Goal: Find specific page/section: Find specific page/section

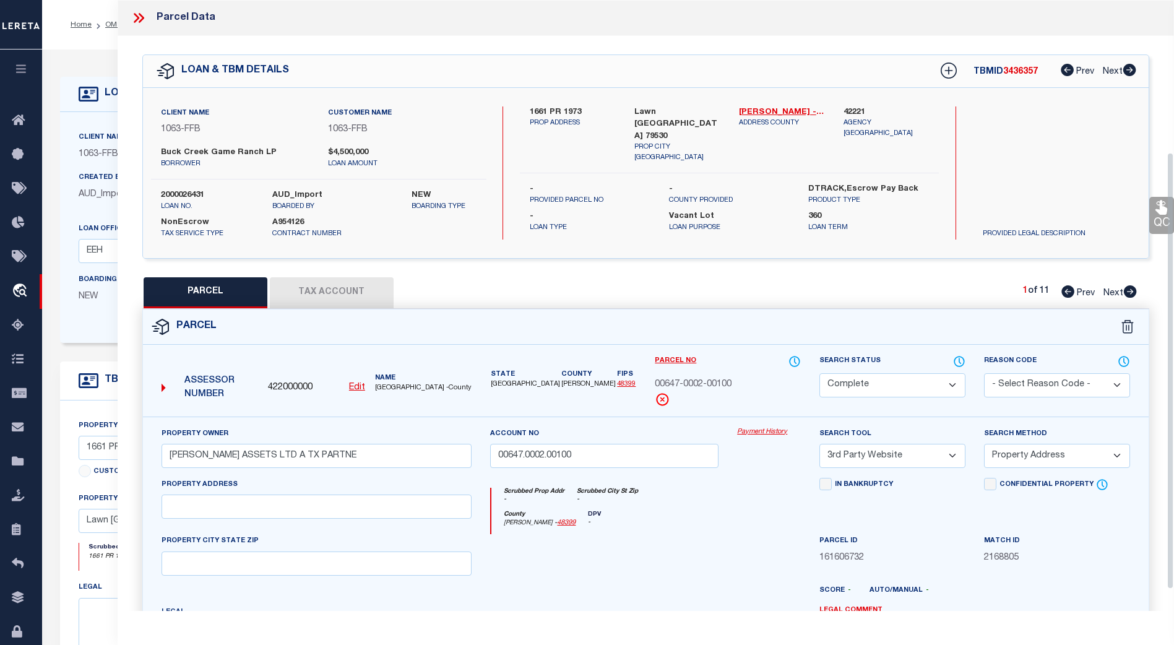
select select "CP"
select select "TPW"
select select "ADD"
select select "773"
select select "490"
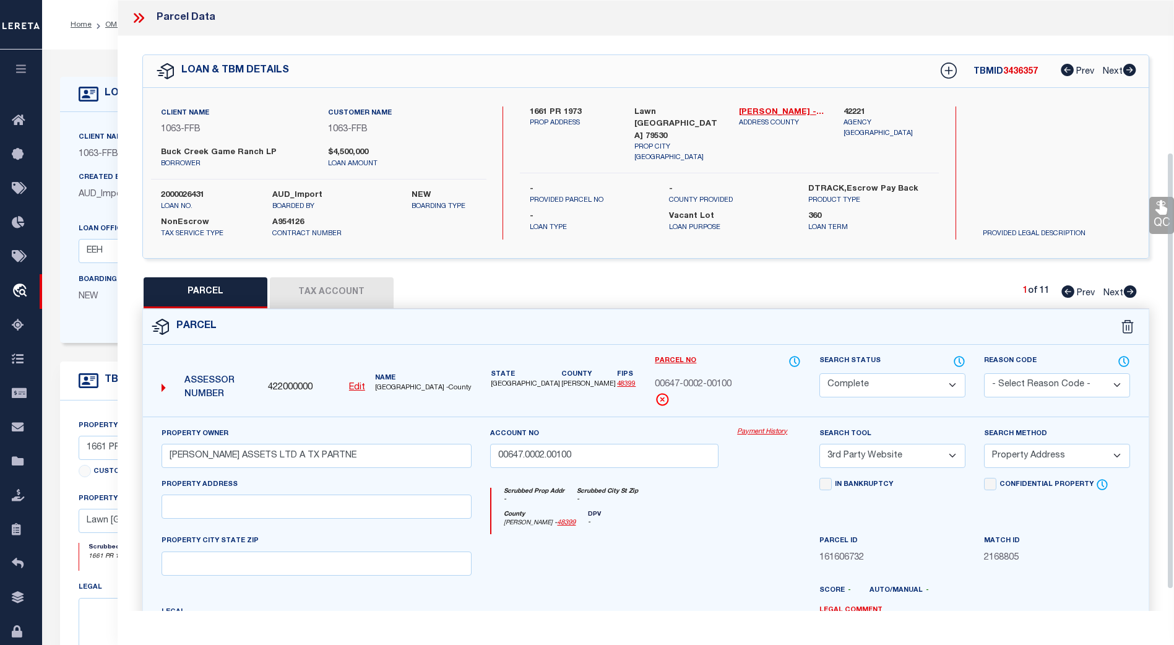
select select "400"
select select "NonEscrow"
click at [142, 17] on icon at bounding box center [142, 18] width 6 height 10
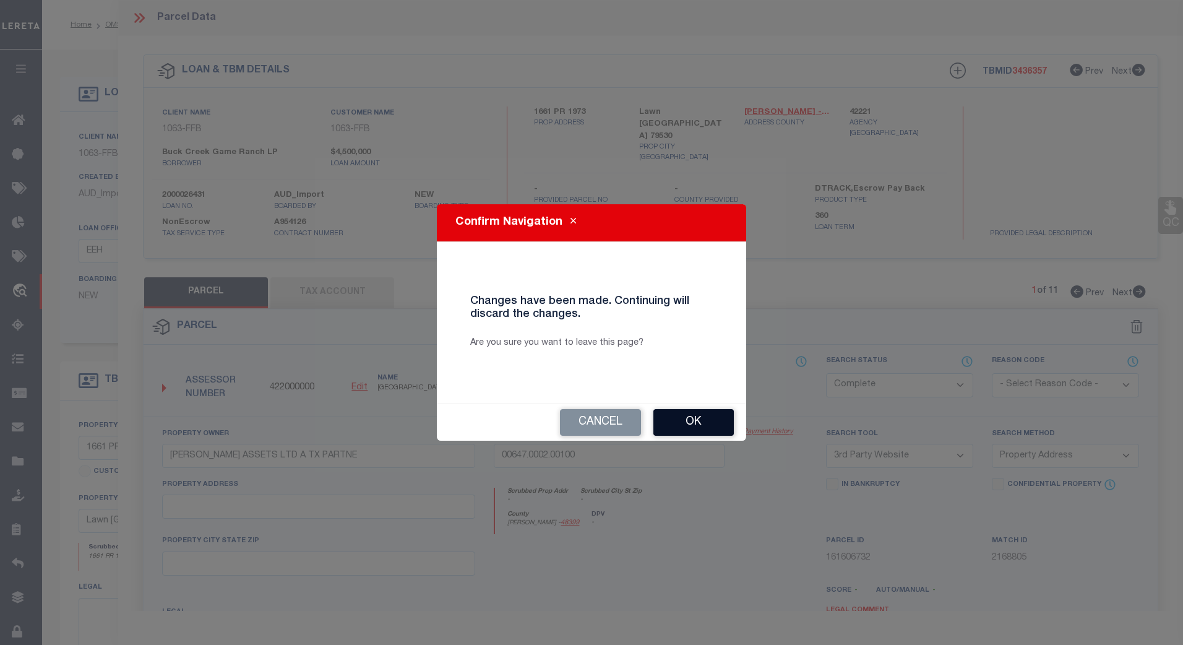
click at [689, 423] on button "Ok" at bounding box center [694, 422] width 80 height 27
select select "QC"
select select
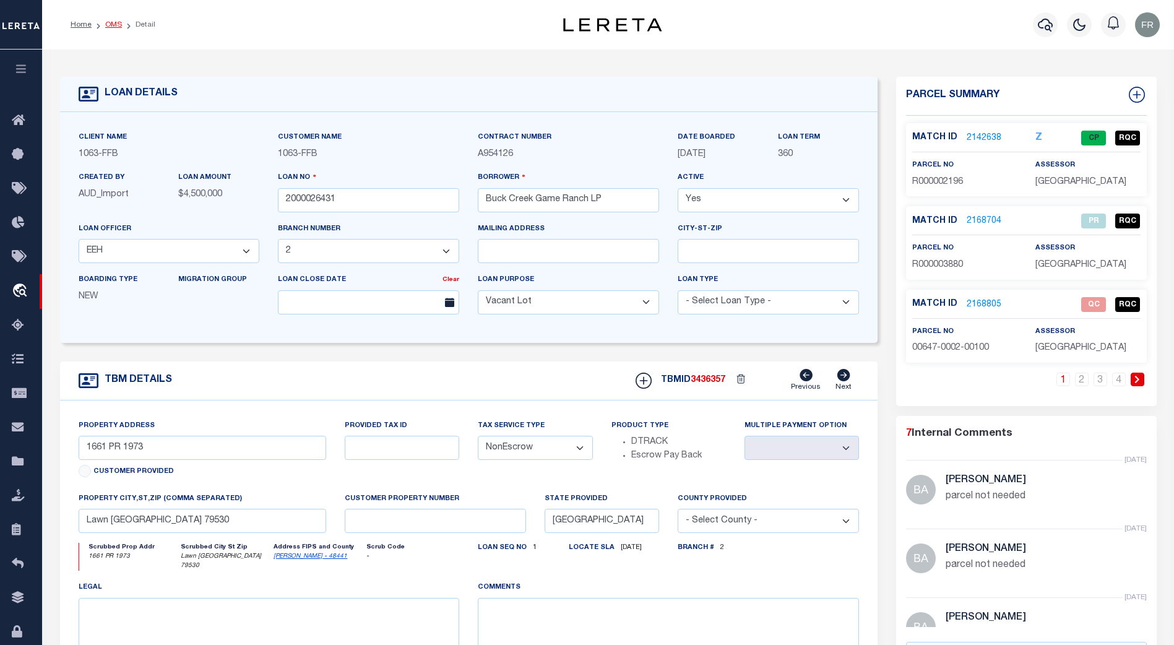
click at [112, 23] on link "OMS" at bounding box center [113, 24] width 17 height 7
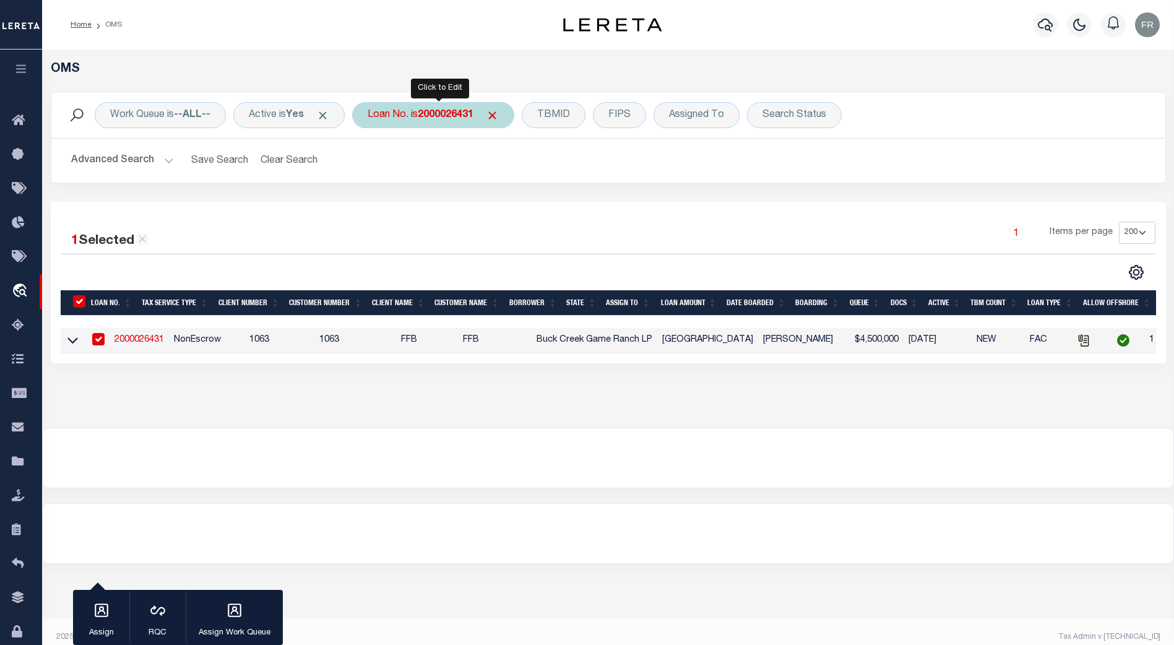
click at [458, 119] on b "2000026431" at bounding box center [446, 115] width 56 height 10
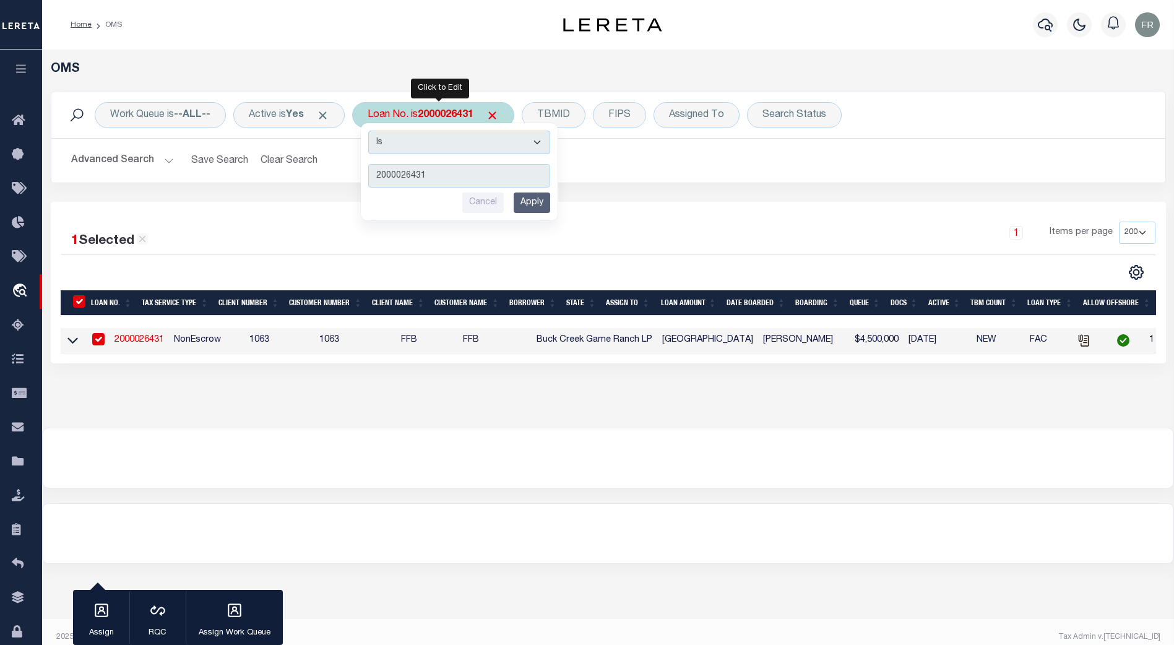
click at [455, 175] on input "2000026431" at bounding box center [459, 176] width 182 height 24
type input "2"
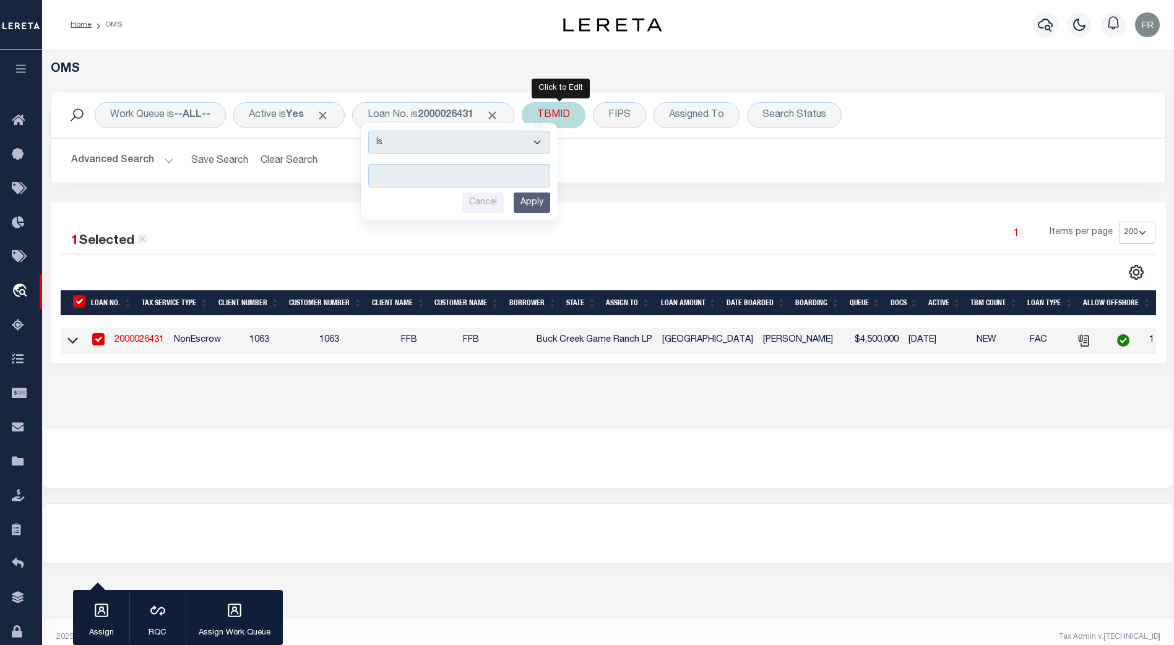
click at [560, 112] on div "TBMID" at bounding box center [554, 115] width 64 height 26
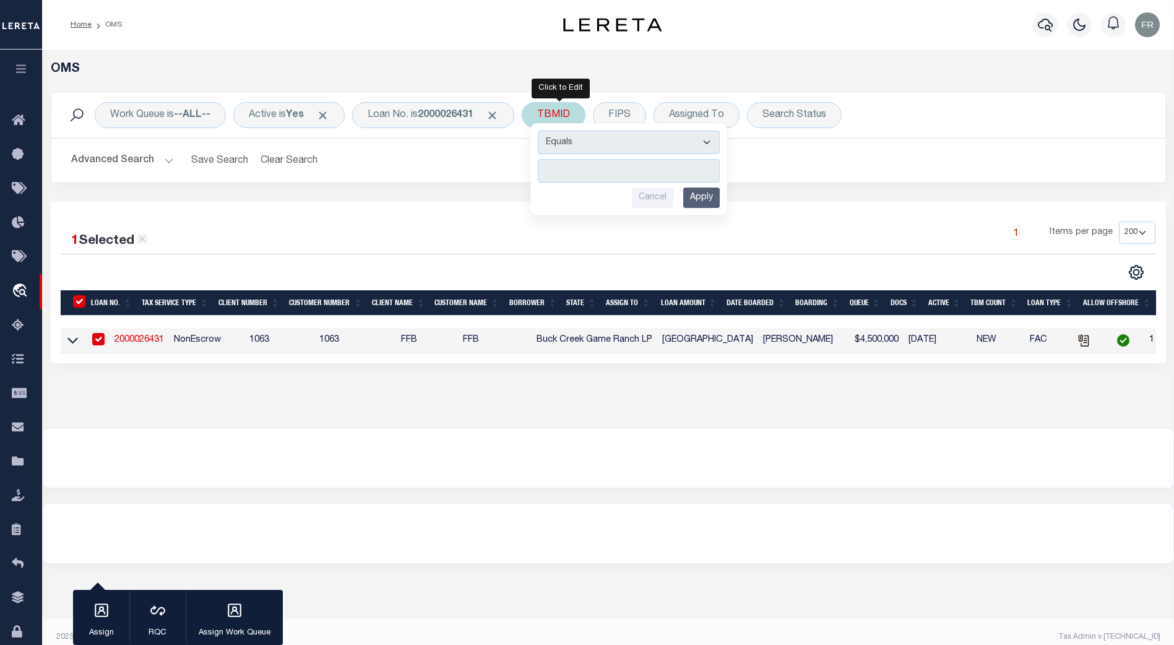
click at [574, 171] on input "number" at bounding box center [629, 171] width 182 height 24
type input "3407651"
click at [708, 198] on input "Apply" at bounding box center [701, 198] width 37 height 20
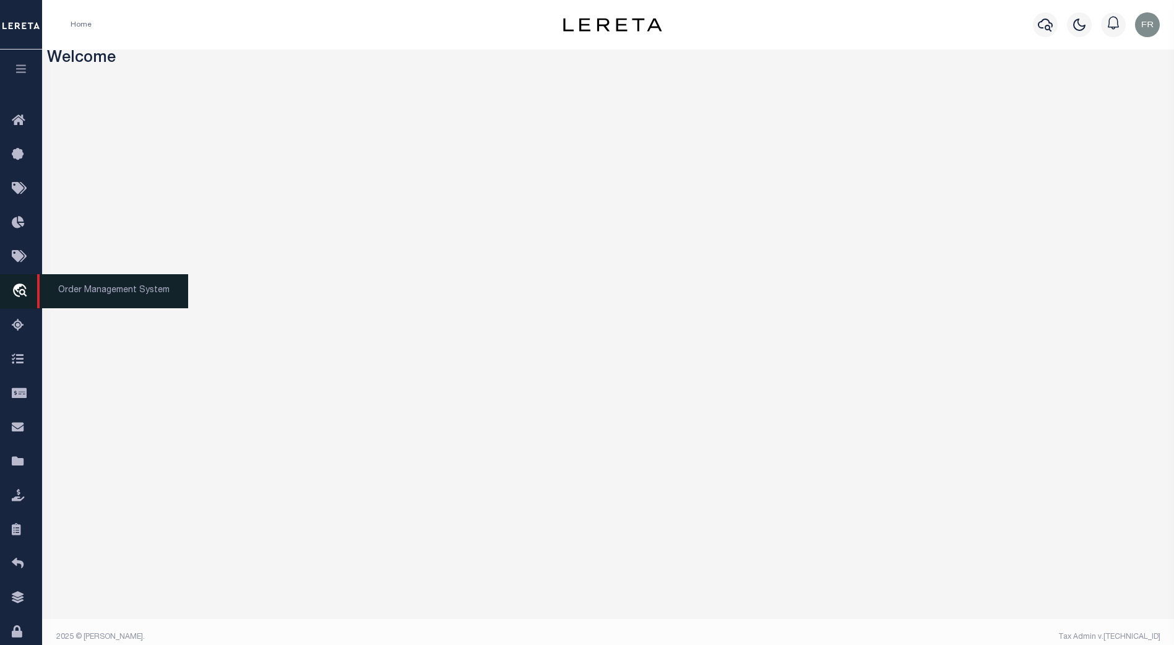
click at [20, 291] on icon "travel_explore" at bounding box center [22, 291] width 20 height 16
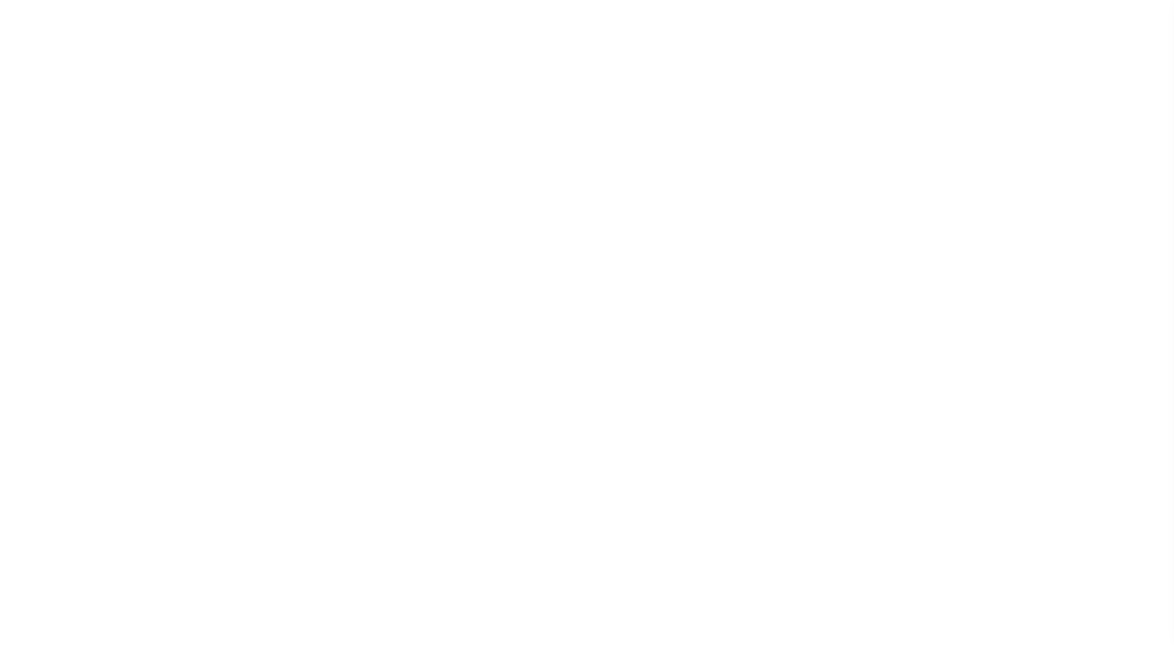
select select "200"
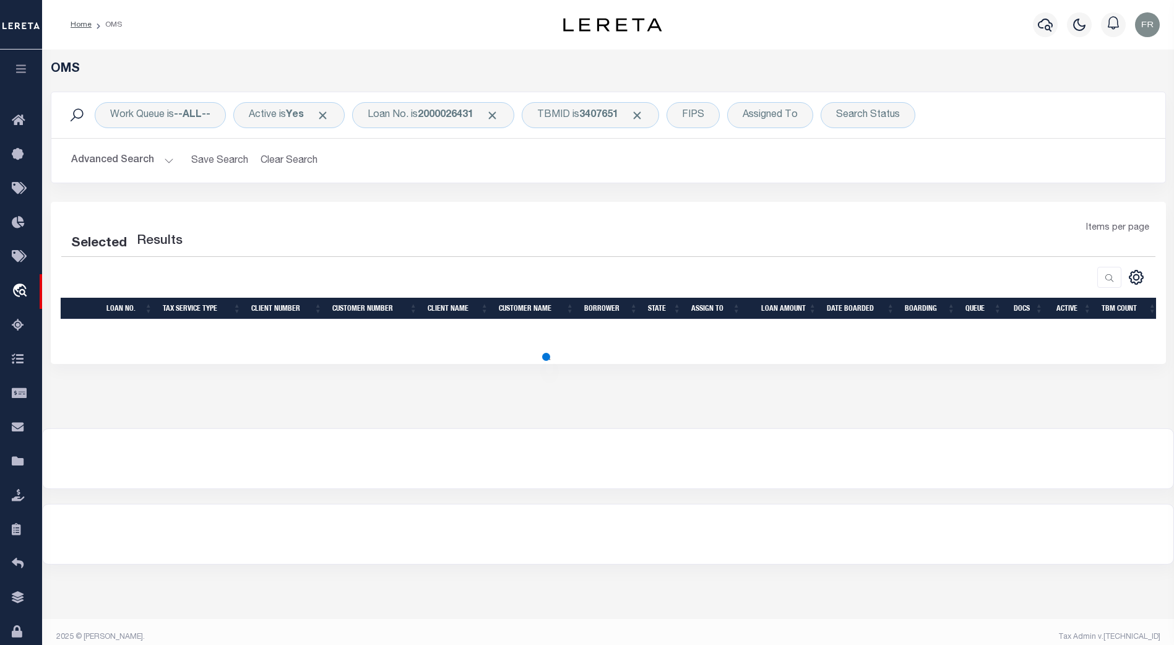
select select "200"
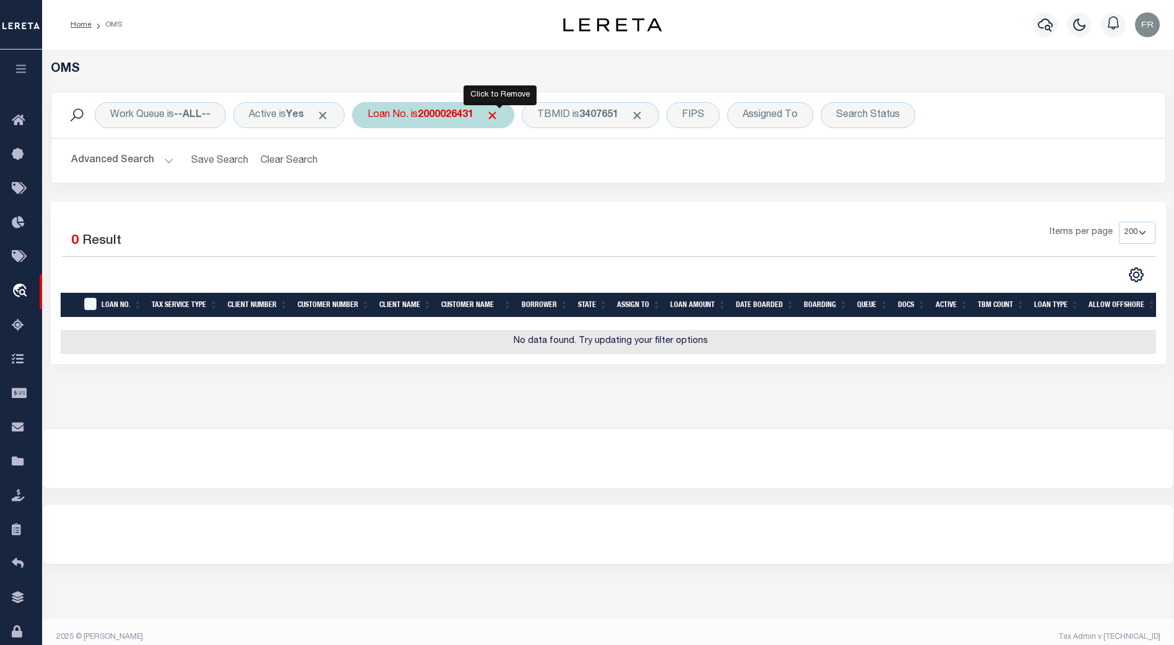
click at [498, 111] on span "Click to Remove" at bounding box center [492, 115] width 13 height 13
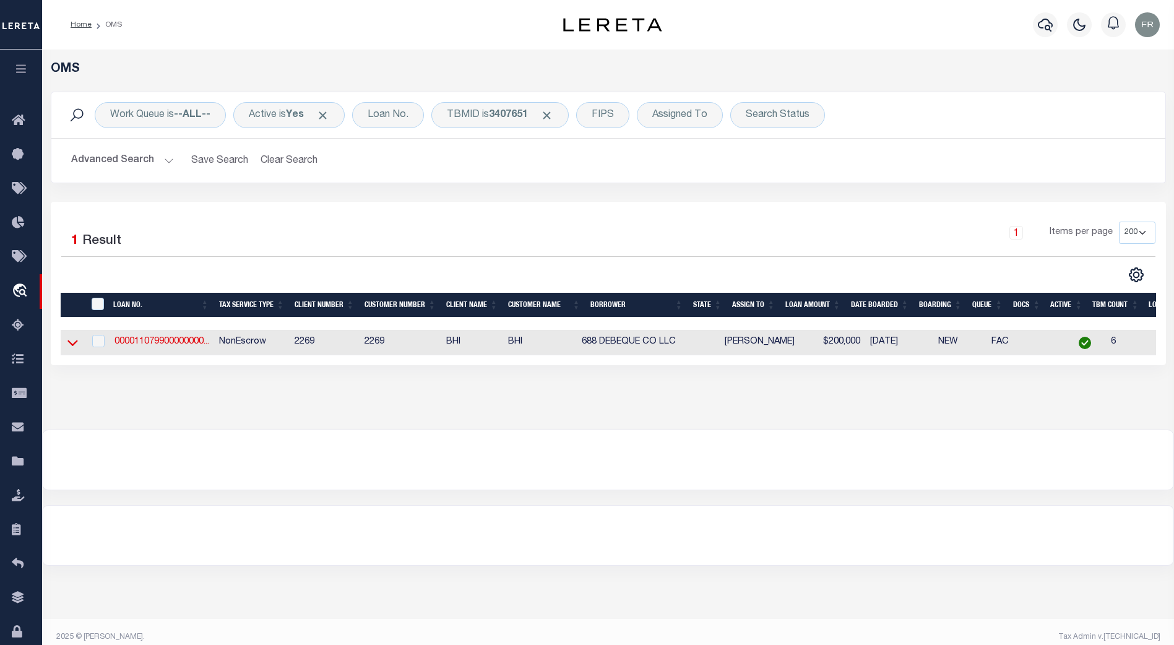
click at [74, 344] on icon at bounding box center [72, 342] width 11 height 13
